Goal: Find specific page/section: Find specific page/section

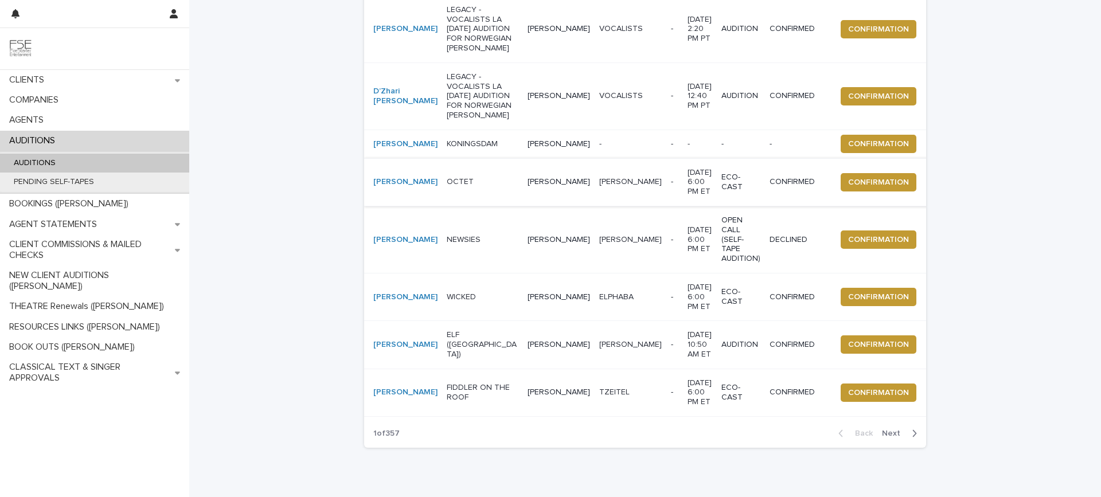
scroll to position [396, 0]
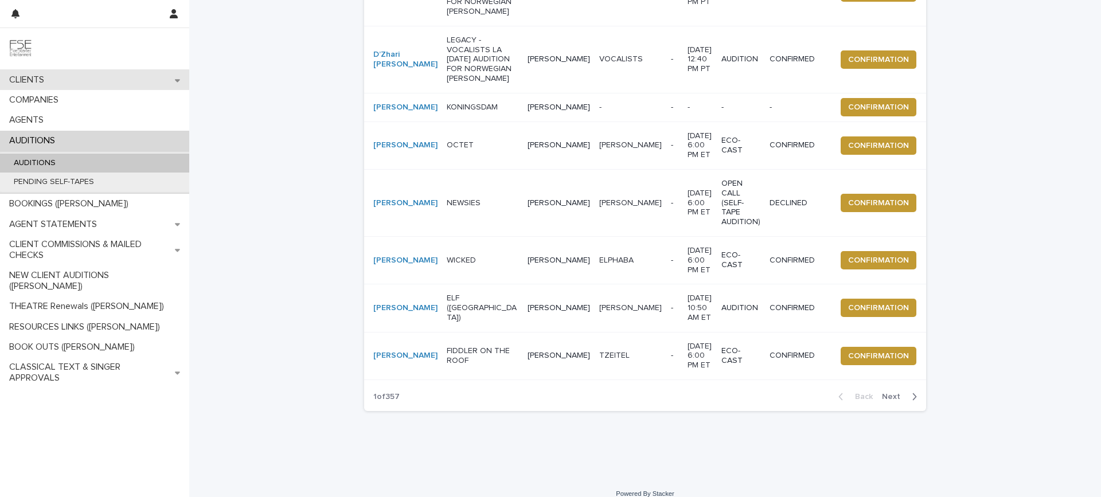
click at [56, 74] on div "CLIENTS" at bounding box center [94, 80] width 189 height 20
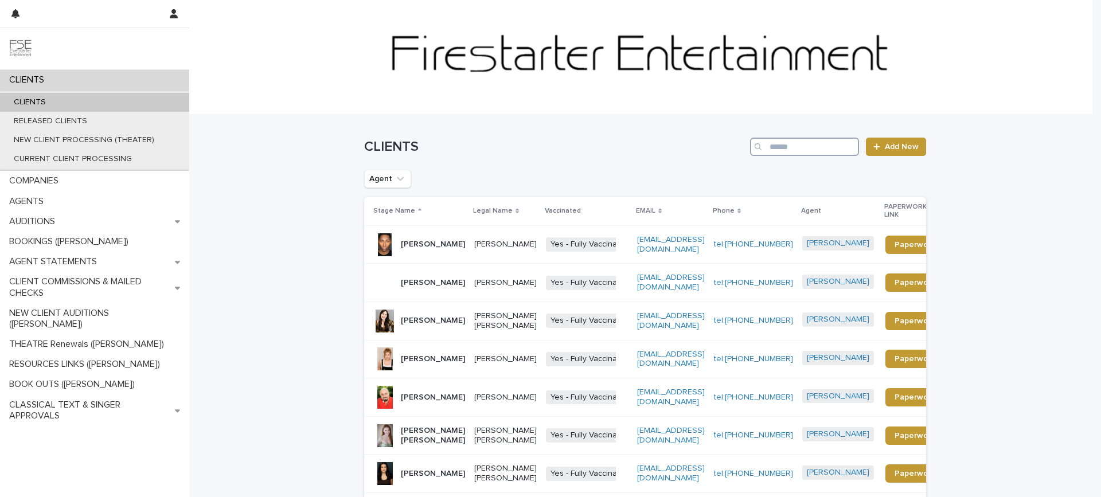
click at [771, 142] on input "Search" at bounding box center [804, 147] width 109 height 18
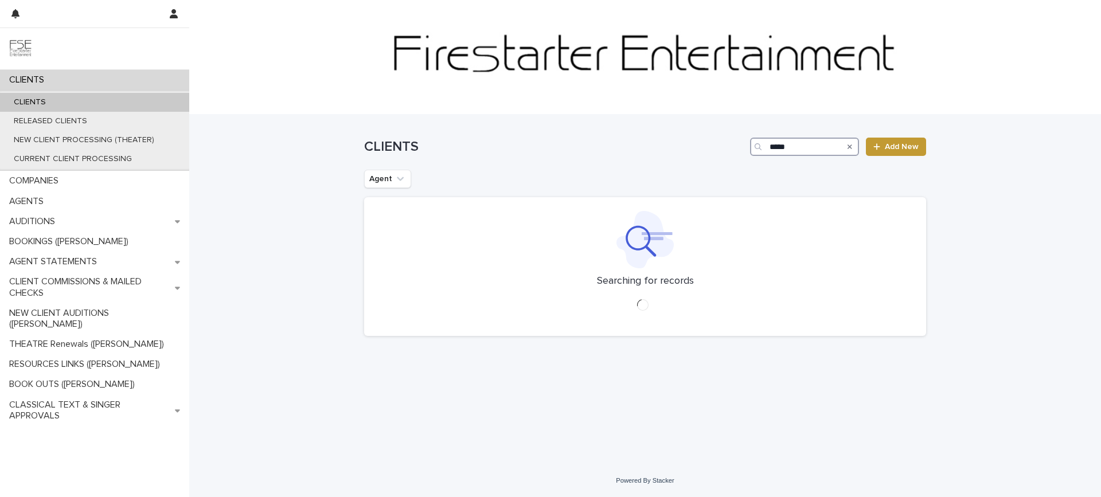
type input "*****"
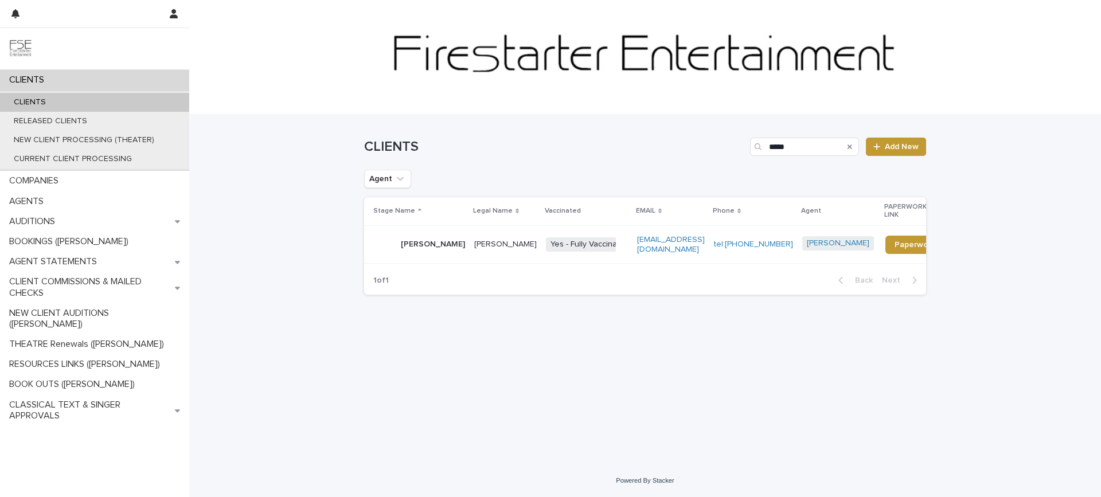
click at [852, 147] on icon "Search" at bounding box center [850, 146] width 5 height 7
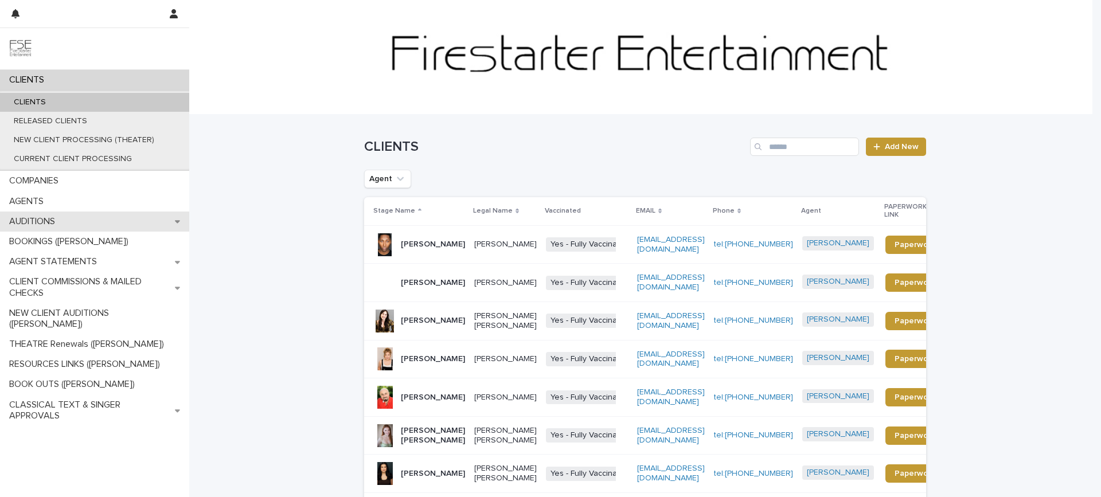
click at [64, 220] on p "AUDITIONS" at bounding box center [35, 221] width 60 height 11
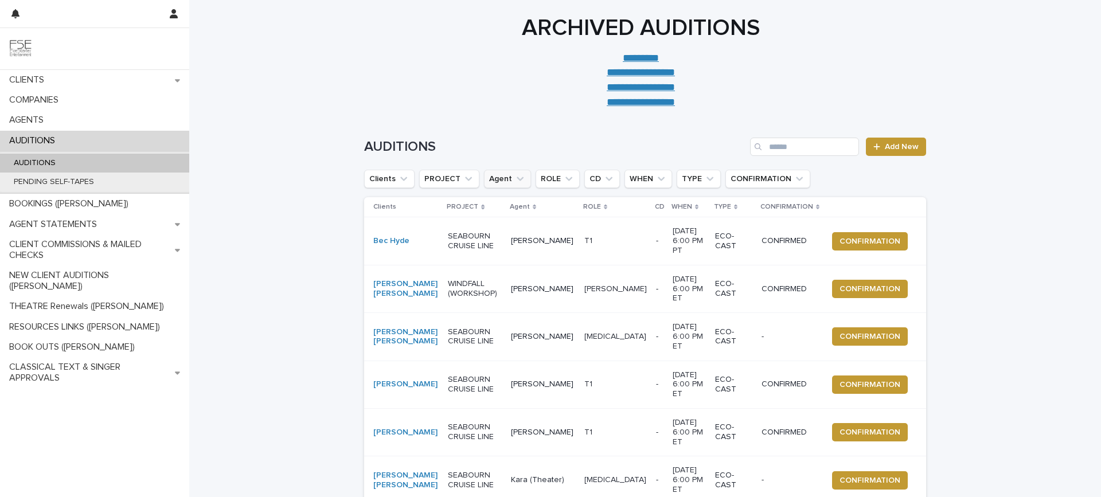
click at [514, 176] on icon "Agent" at bounding box center [519, 178] width 11 height 11
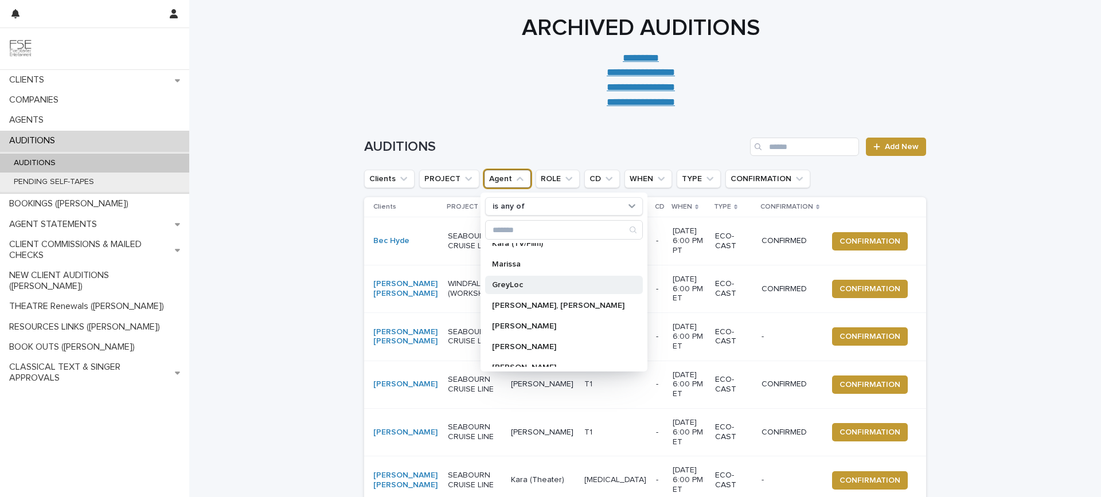
scroll to position [229, 0]
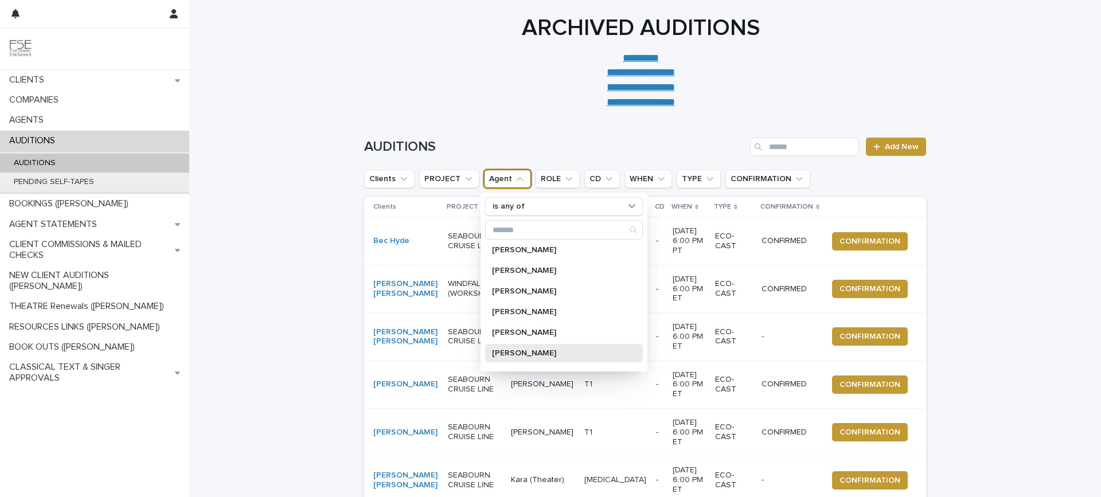
click at [529, 348] on div "[PERSON_NAME]" at bounding box center [564, 353] width 158 height 18
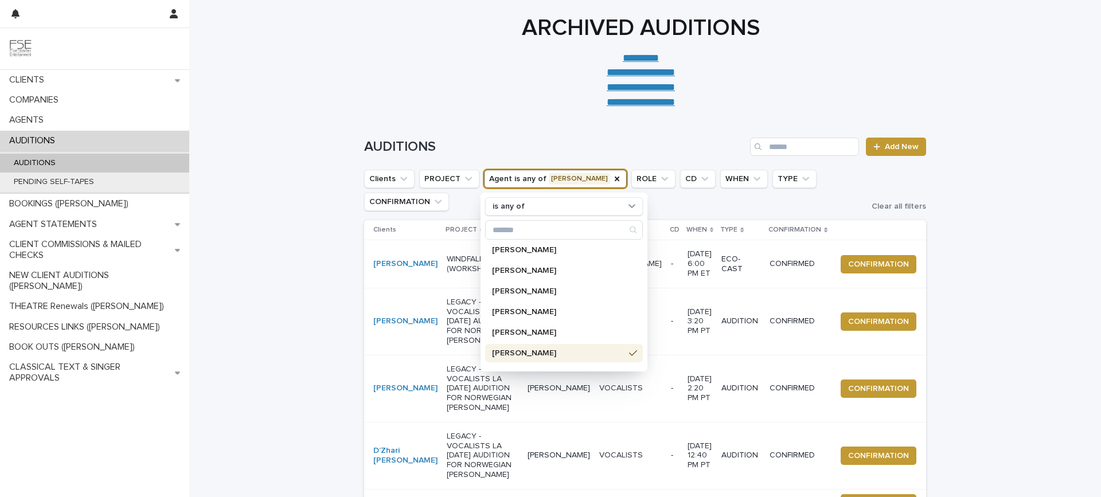
click at [281, 97] on div "**********" at bounding box center [640, 61] width 903 height 95
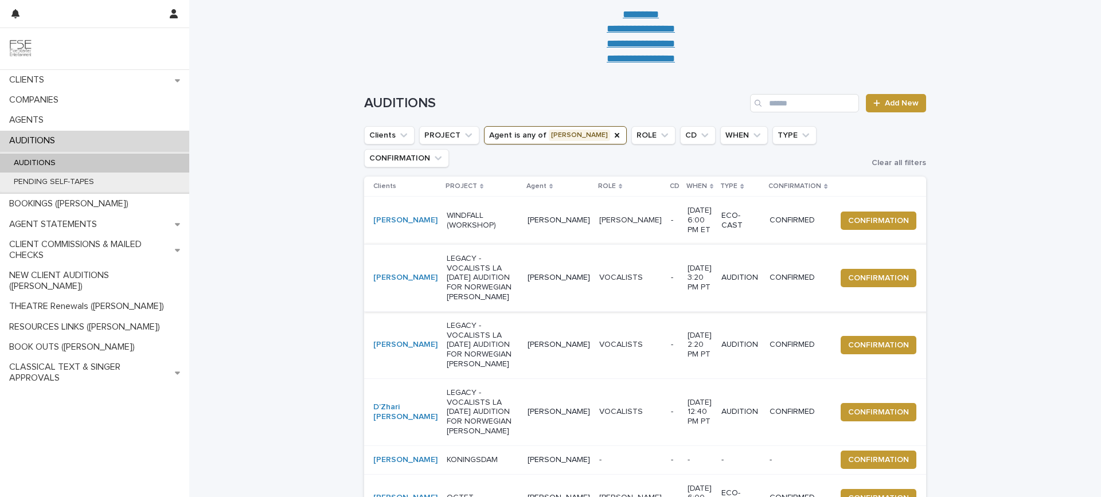
scroll to position [76, 0]
